Goal: Find contact information: Obtain details needed to contact an individual or organization

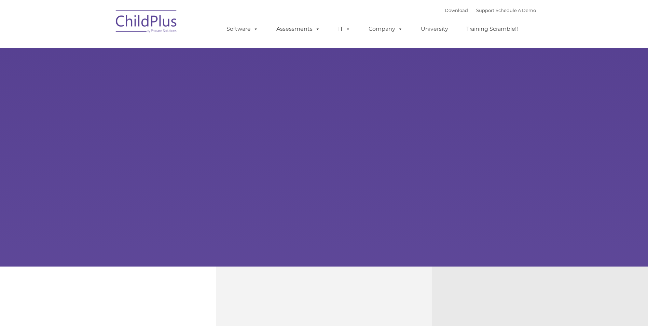
type input ""
select select "MEDIUM"
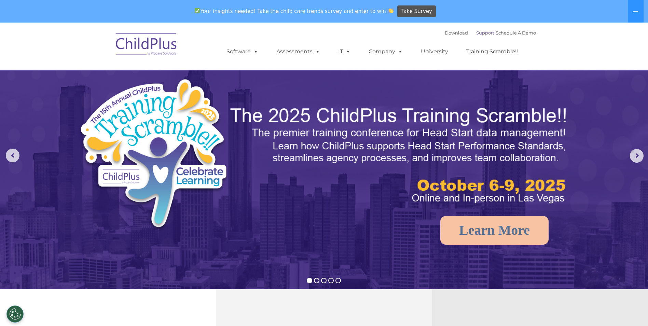
click at [476, 35] on link "Support" at bounding box center [485, 32] width 18 height 5
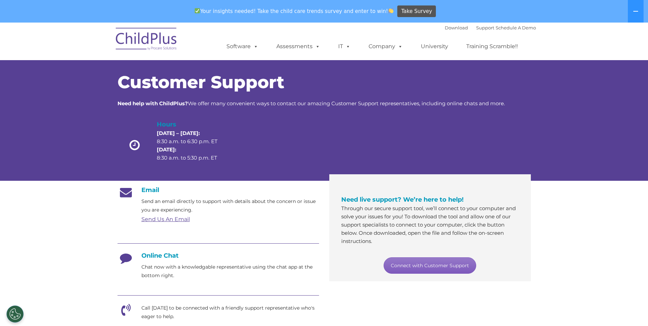
click at [431, 262] on link "Connect with Customer Support" at bounding box center [430, 265] width 93 height 16
